Goal: Task Accomplishment & Management: Use online tool/utility

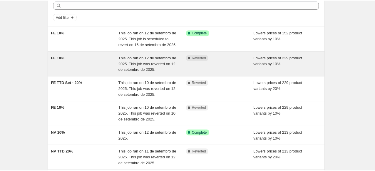
scroll to position [88, 0]
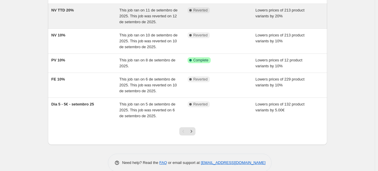
scroll to position [177, 0]
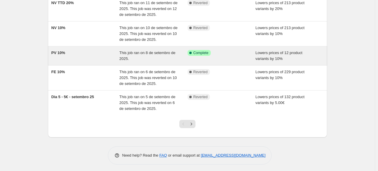
click at [97, 57] on div "PV 10%" at bounding box center [85, 56] width 68 height 12
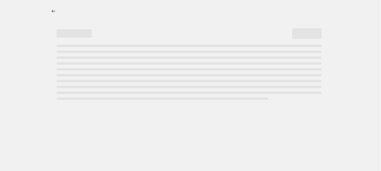
select select "percentage"
select select "collection"
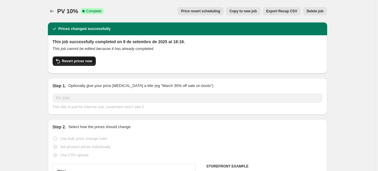
click at [77, 62] on span "Revert prices now" at bounding box center [77, 61] width 30 height 5
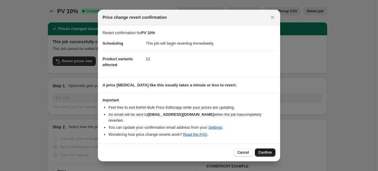
click at [265, 150] on span "Confirm" at bounding box center [266, 152] width 14 height 5
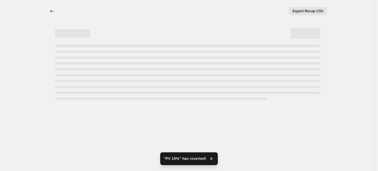
select select "percentage"
select select "collection"
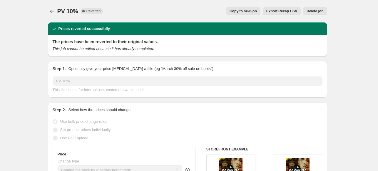
click at [247, 10] on span "Copy to new job" at bounding box center [243, 11] width 27 height 5
select select "percentage"
select select "collection"
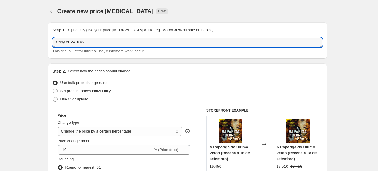
drag, startPoint x: 71, startPoint y: 41, endPoint x: 40, endPoint y: 40, distance: 31.5
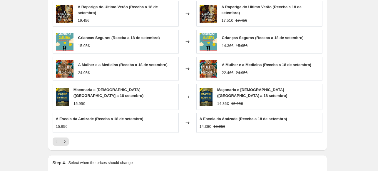
scroll to position [480, 0]
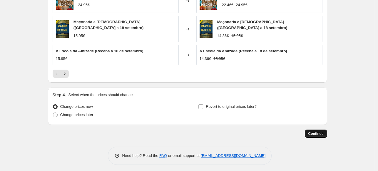
type input "PV 10%"
click at [315, 134] on span "Continue" at bounding box center [316, 134] width 15 height 5
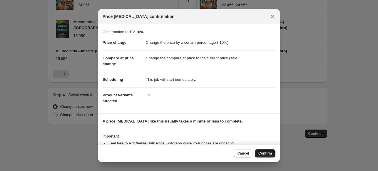
click at [268, 153] on span "Confirm" at bounding box center [266, 153] width 14 height 5
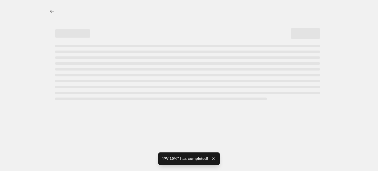
select select "percentage"
select select "collection"
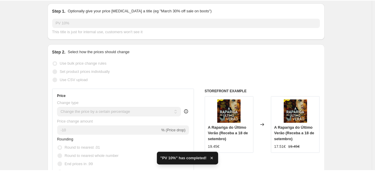
scroll to position [88, 0]
